Goal: Information Seeking & Learning: Compare options

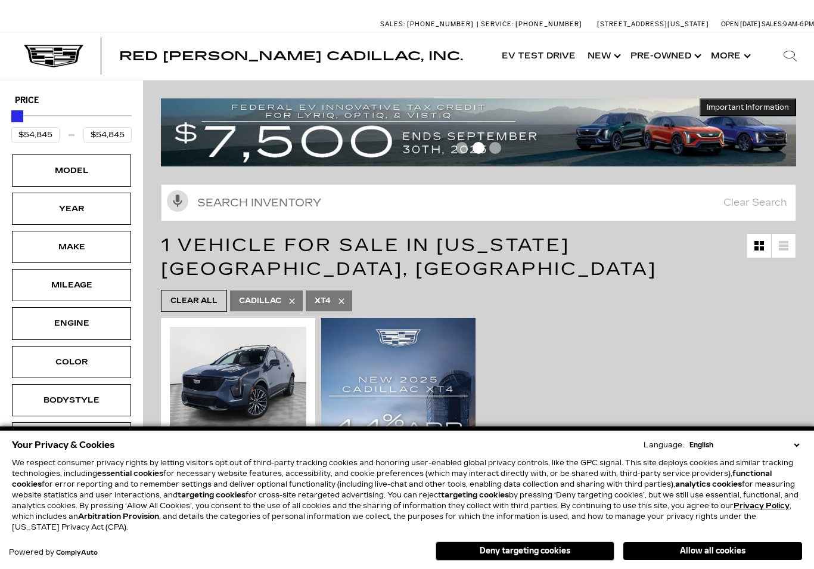
scroll to position [35, 0]
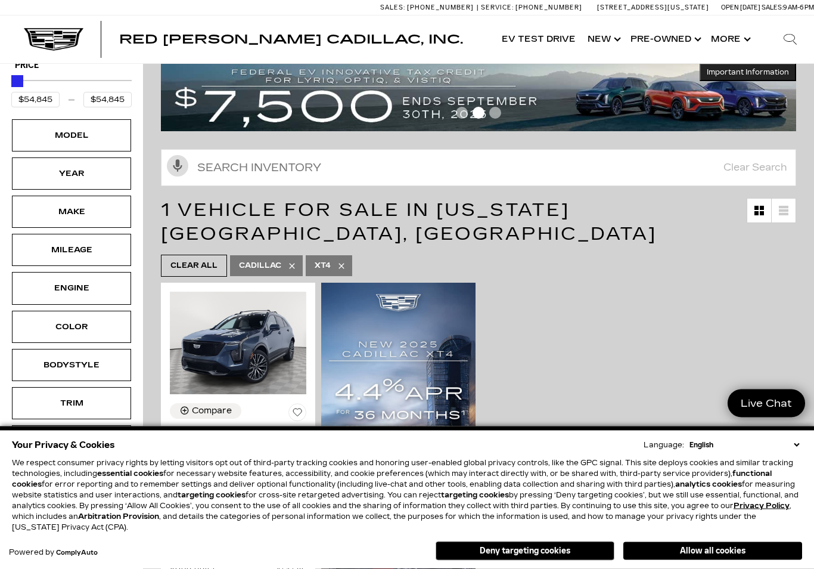
click at [51, 142] on div "Model" at bounding box center [72, 135] width 60 height 13
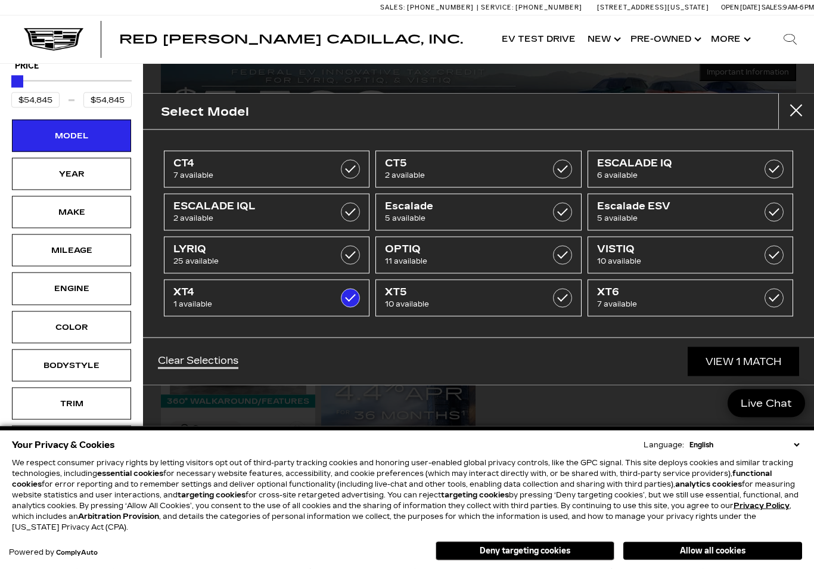
click at [55, 142] on div "Model" at bounding box center [72, 135] width 60 height 13
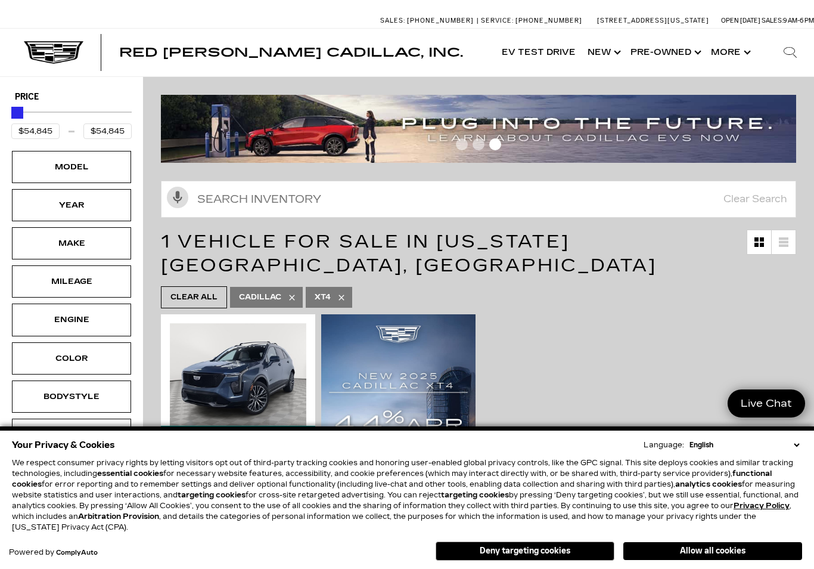
scroll to position [0, 0]
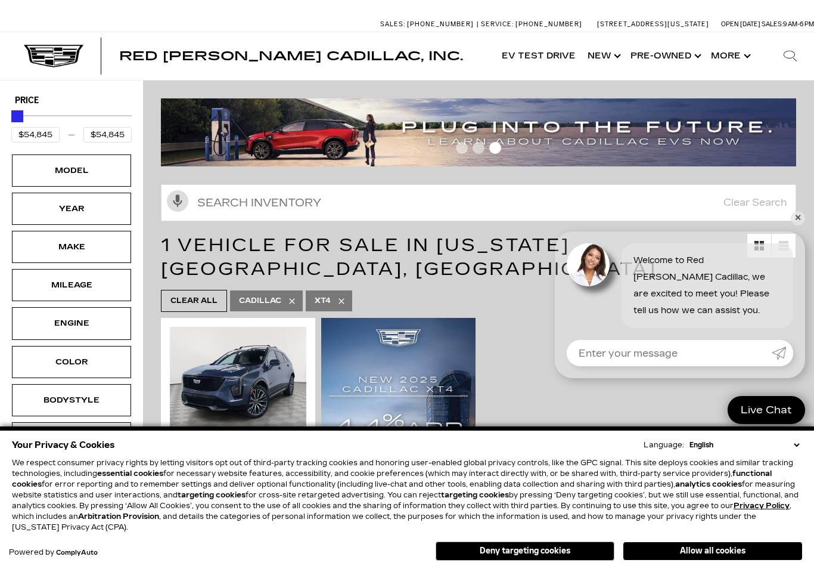
click at [42, 166] on div "Model" at bounding box center [72, 170] width 60 height 13
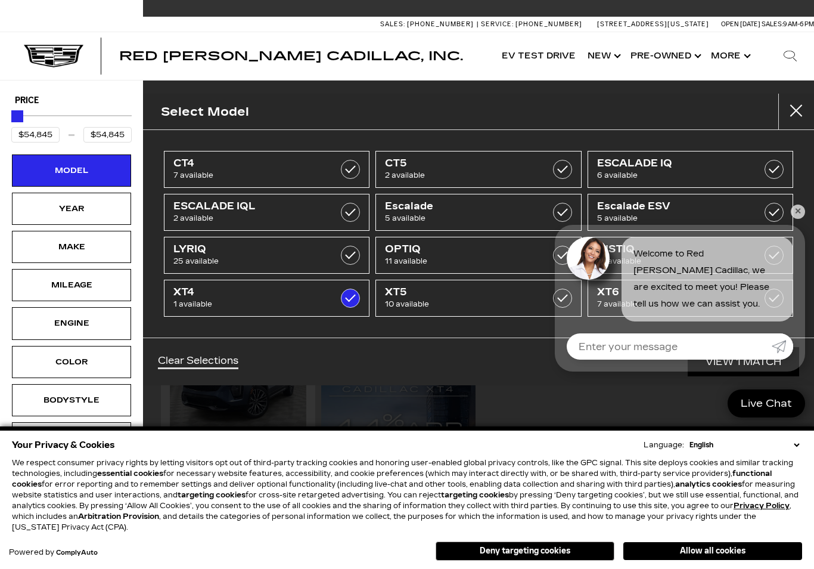
click at [480, 218] on span "5 available" at bounding box center [464, 218] width 159 height 12
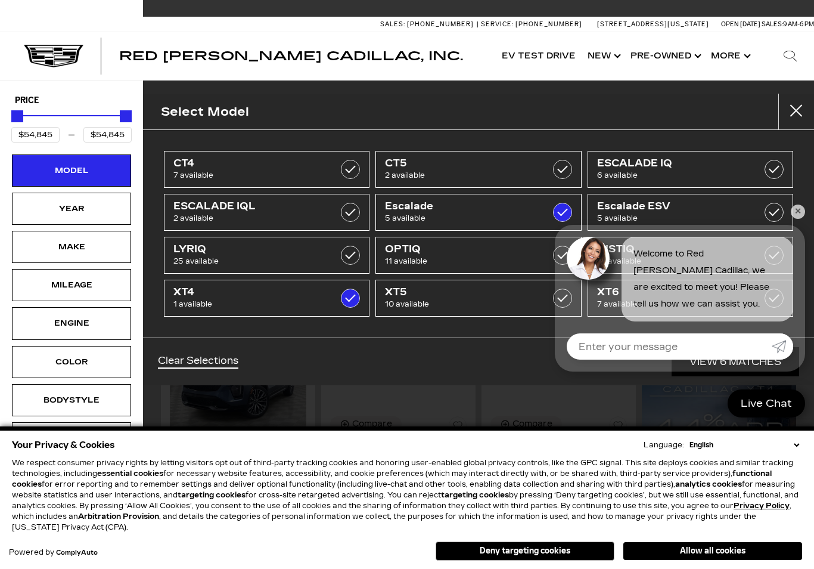
type input "$132,685"
checkbox input "true"
click at [758, 163] on link "ESCALADE IQ 6 available" at bounding box center [691, 169] width 206 height 37
type input "$158,810"
checkbox input "true"
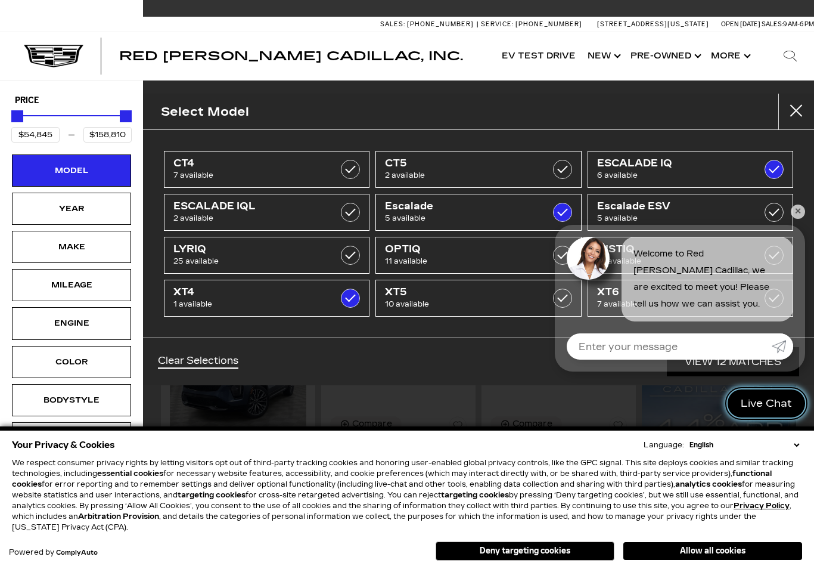
click at [775, 397] on span "Live Chat" at bounding box center [766, 403] width 63 height 14
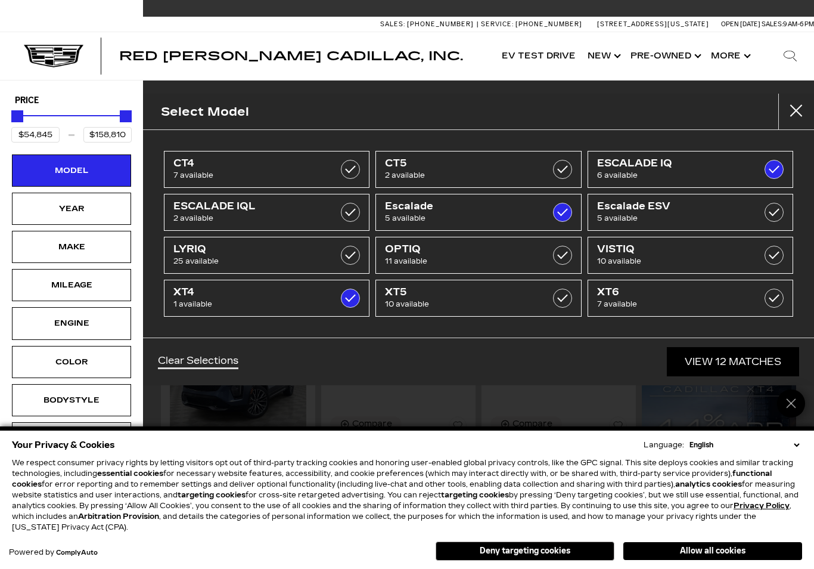
click at [297, 105] on div "Select Model" at bounding box center [478, 112] width 671 height 36
click at [254, 350] on div "Clear Selections View 12 Matches" at bounding box center [478, 361] width 671 height 48
click at [262, 352] on div "Clear Selections View 12 Matches" at bounding box center [478, 361] width 671 height 48
click at [179, 220] on span "2 available" at bounding box center [252, 218] width 159 height 12
click at [194, 219] on span "2 available" at bounding box center [252, 218] width 159 height 12
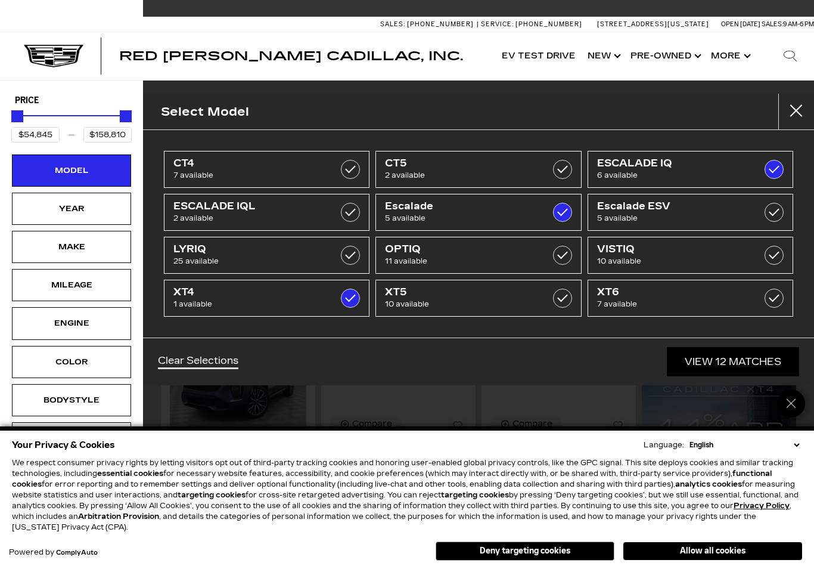
checkbox input "false"
